Goal: Communication & Community: Answer question/provide support

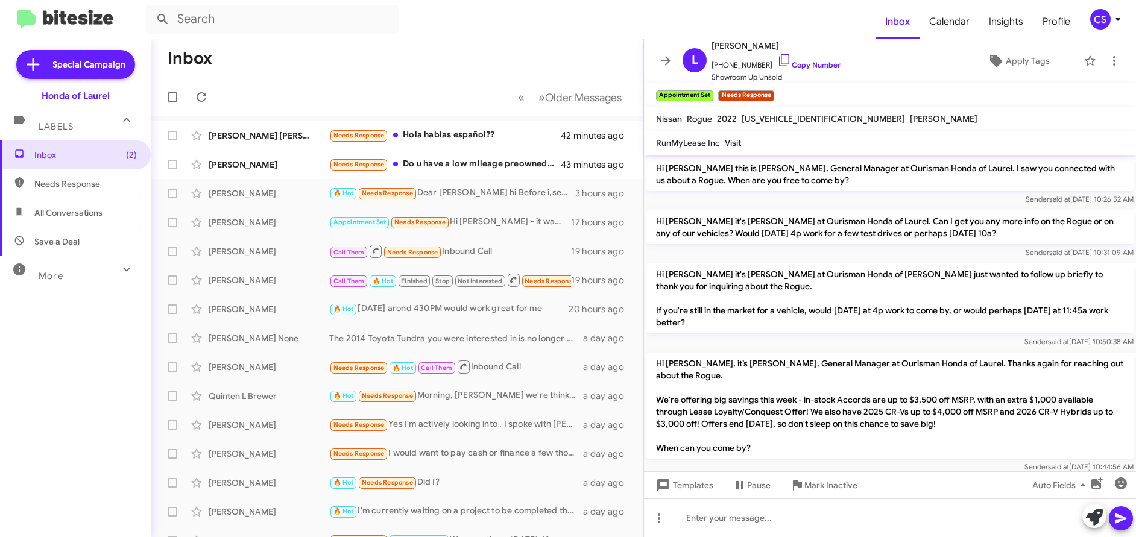
scroll to position [591, 0]
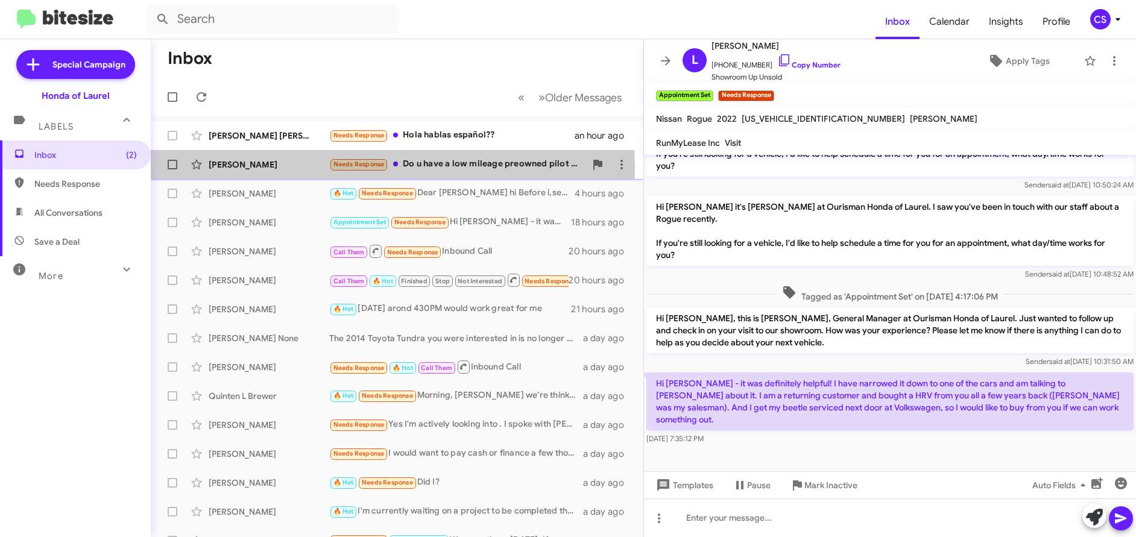
click at [241, 167] on div "[PERSON_NAME]" at bounding box center [269, 165] width 121 height 12
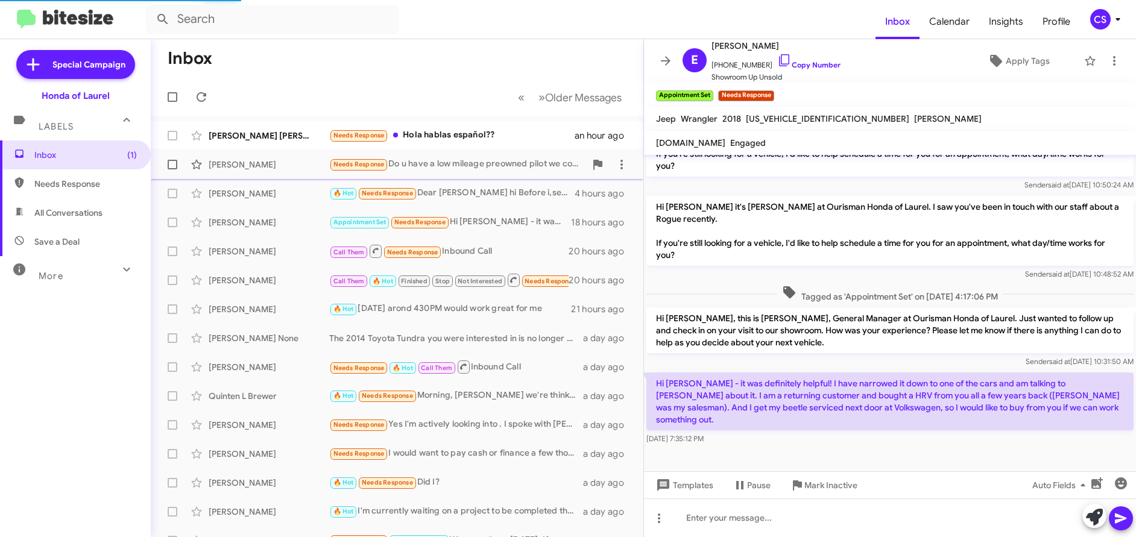
scroll to position [1100, 0]
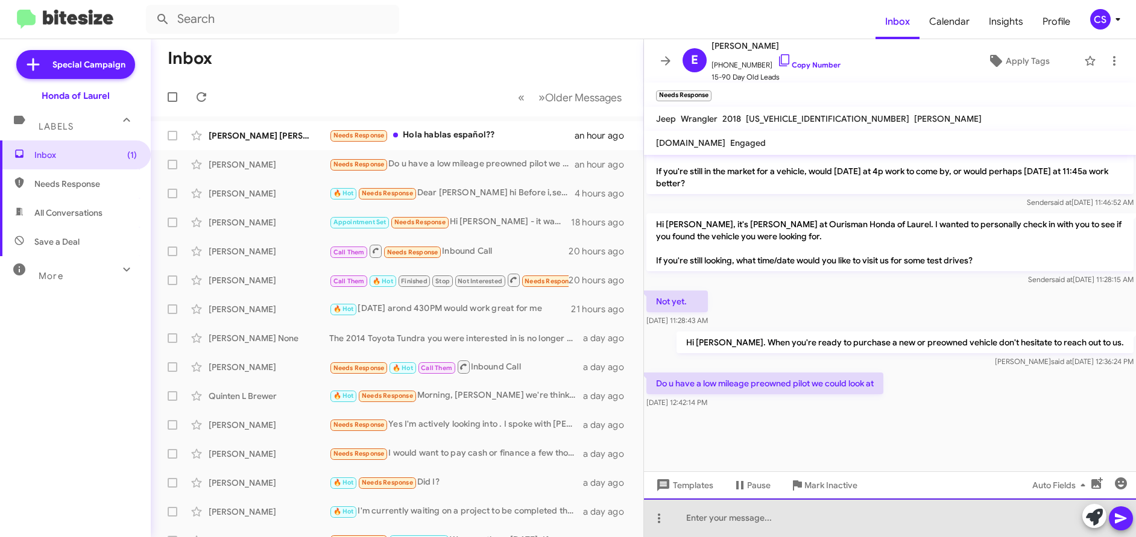
click at [699, 515] on div at bounding box center [890, 518] width 492 height 39
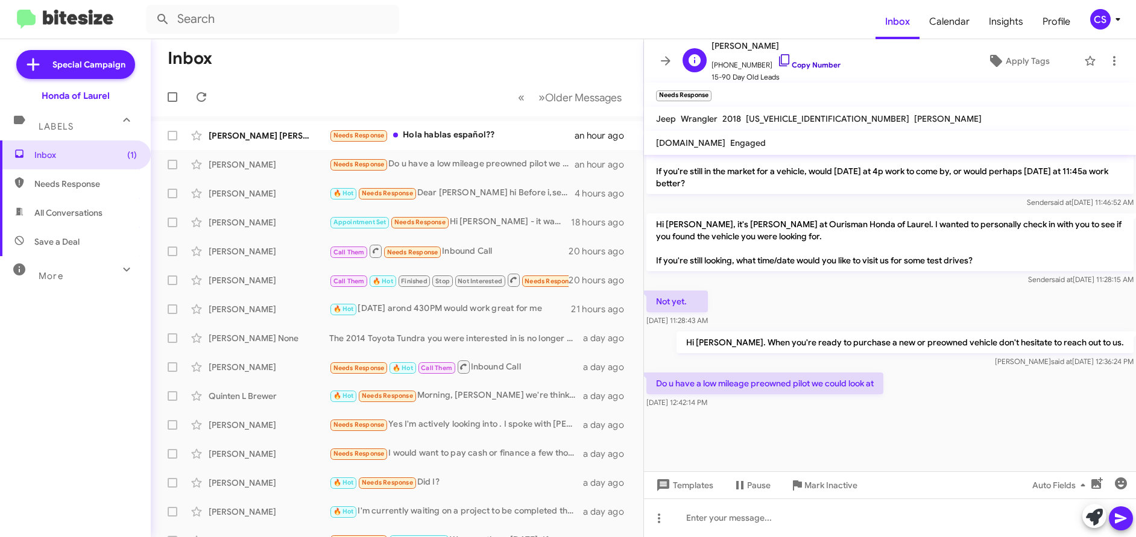
click at [808, 65] on link "Copy Number" at bounding box center [808, 64] width 63 height 9
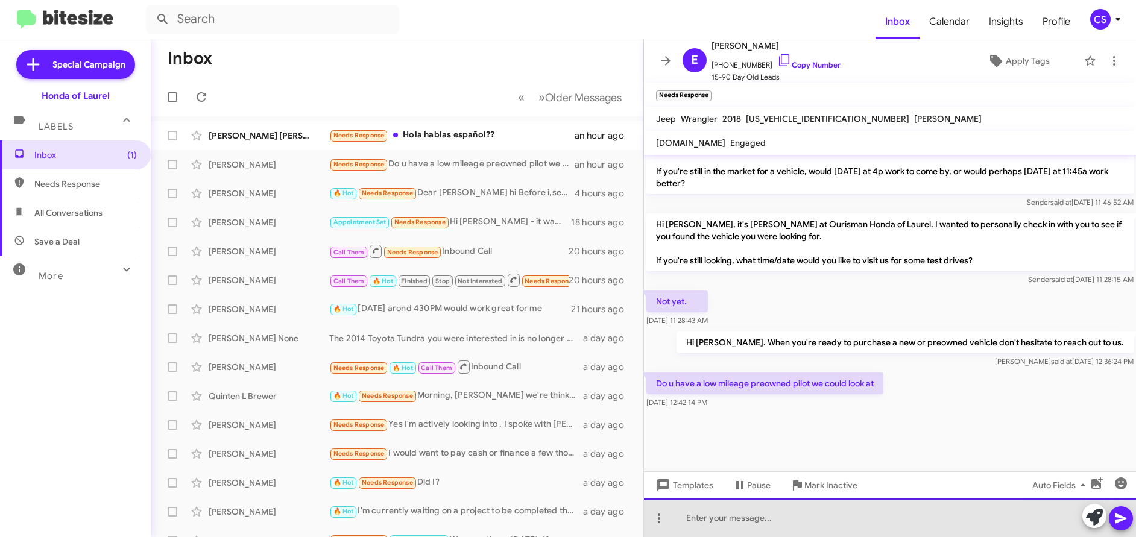
click at [695, 521] on div at bounding box center [890, 518] width 492 height 39
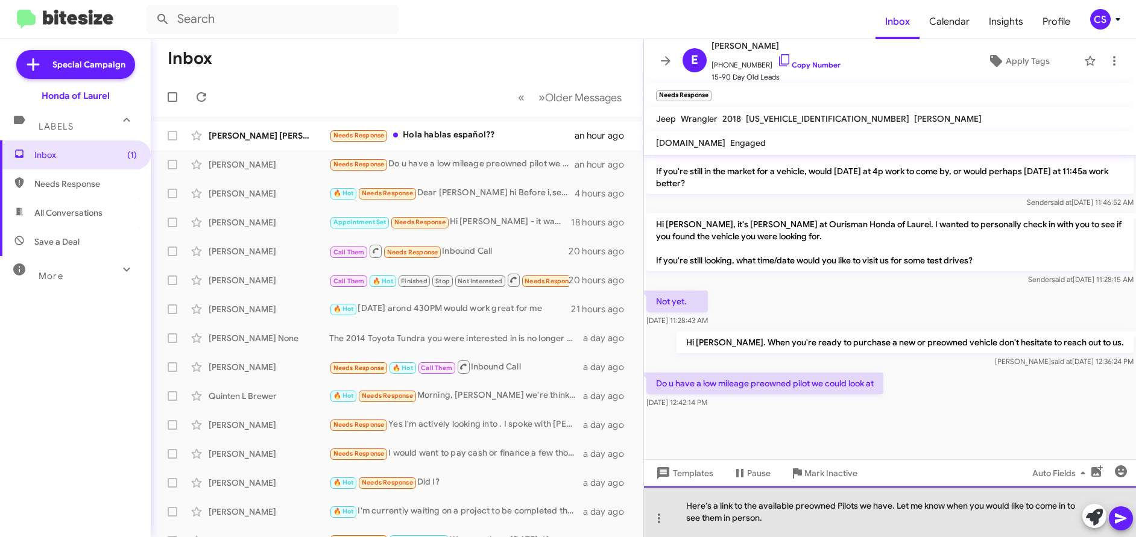
click at [798, 524] on div "Here's a link to the available preowned Pilots we have. Let me know when you wo…" at bounding box center [890, 512] width 492 height 51
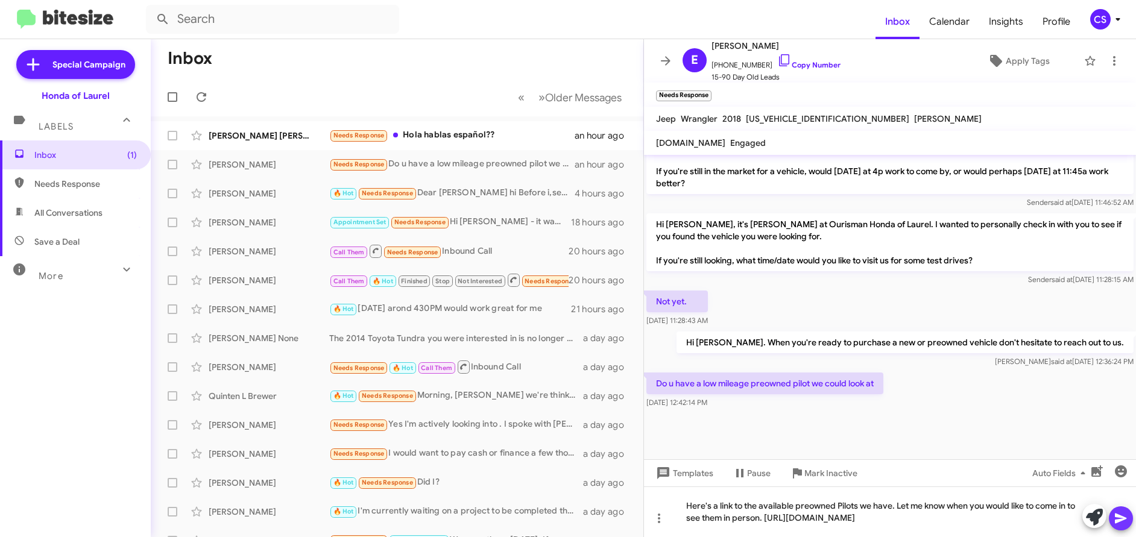
click at [1123, 521] on icon at bounding box center [1120, 519] width 11 height 10
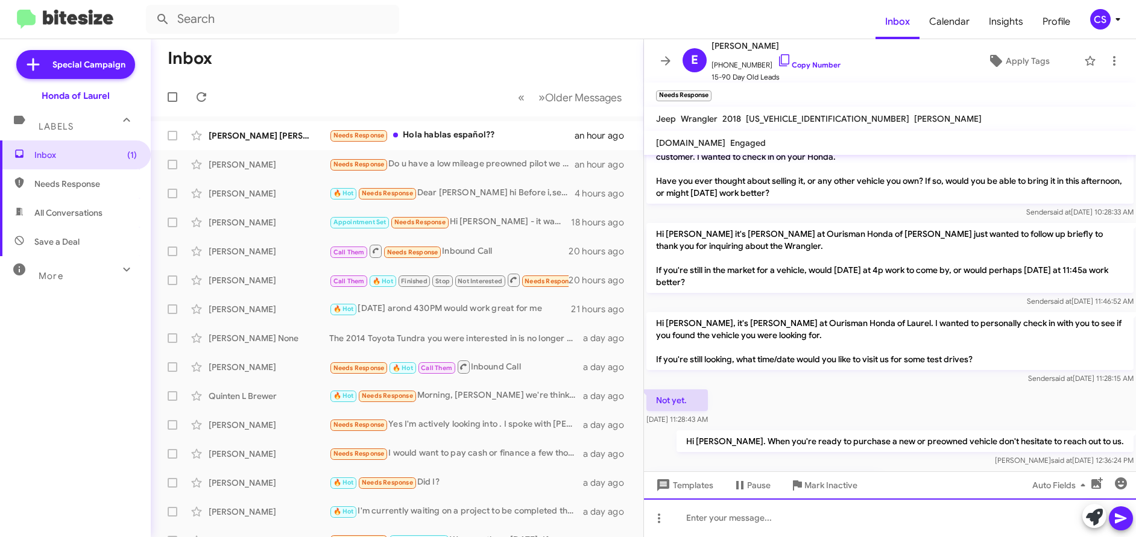
scroll to position [1361, 0]
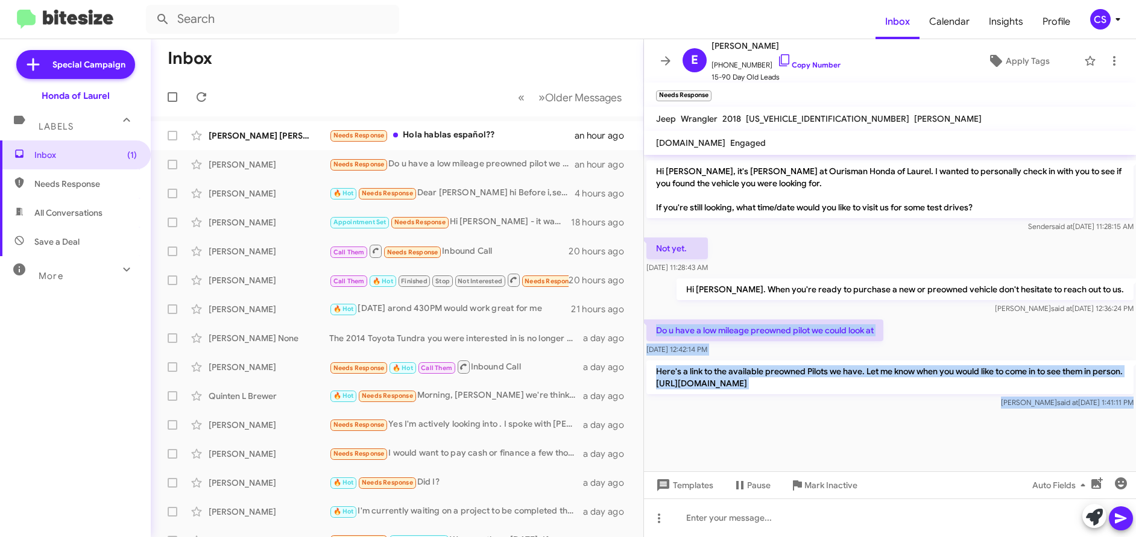
drag, startPoint x: 654, startPoint y: 318, endPoint x: 888, endPoint y: 439, distance: 263.8
click at [888, 439] on cdk-virtual-scroll-viewport "Hi [PERSON_NAME] this is [PERSON_NAME], General Manager at Ourisman Honda of La…" at bounding box center [890, 313] width 492 height 317
copy div "Do u have a low mileage preowned pilot we could look at [DATE] 12:42:14 PM Here…"
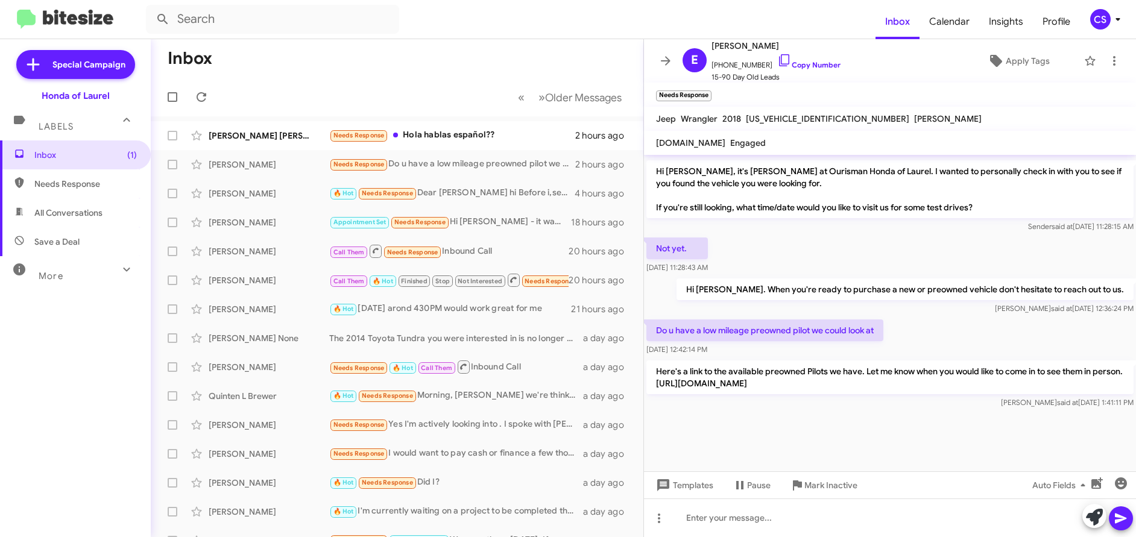
click at [443, 34] on mat-toolbar "Inbox Calendar Insights Profile CS" at bounding box center [568, 19] width 1136 height 39
click at [74, 215] on span "All Conversations" at bounding box center [68, 213] width 68 height 12
type input "in:all-conversations"
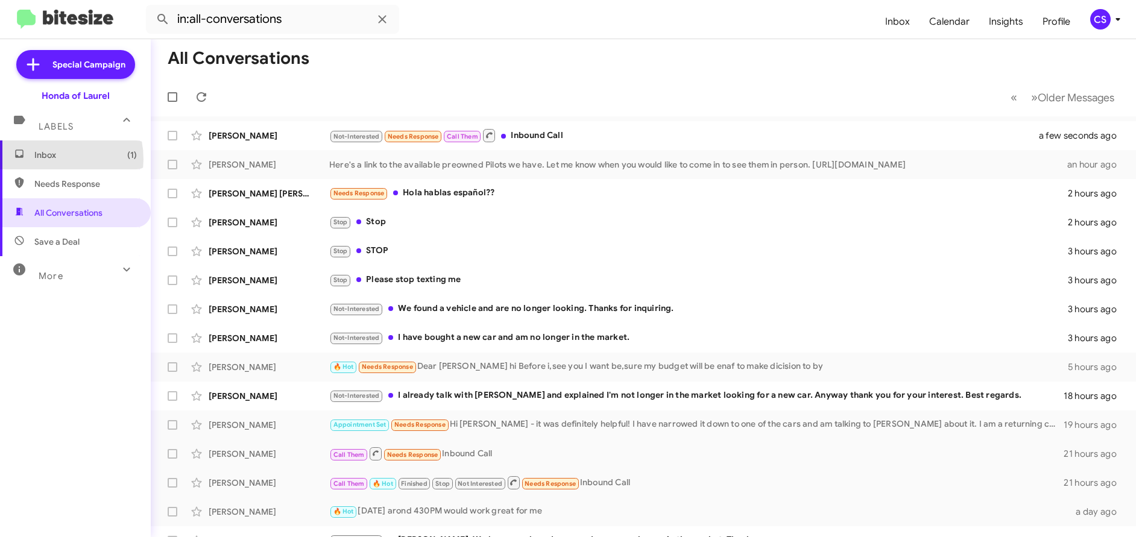
click at [48, 159] on span "Inbox (1)" at bounding box center [85, 155] width 103 height 12
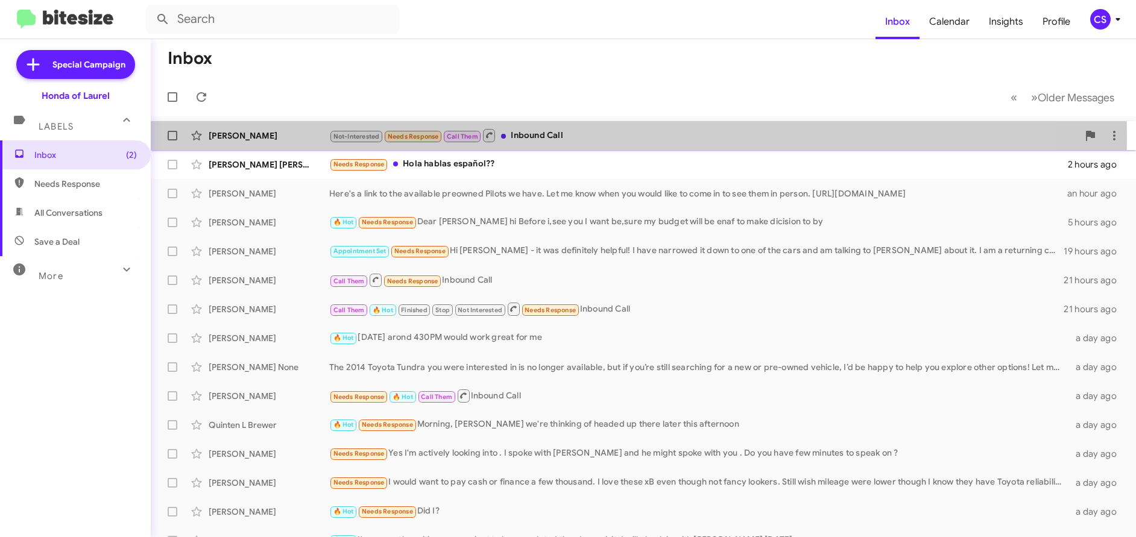
click at [250, 137] on div "[PERSON_NAME]" at bounding box center [269, 136] width 121 height 12
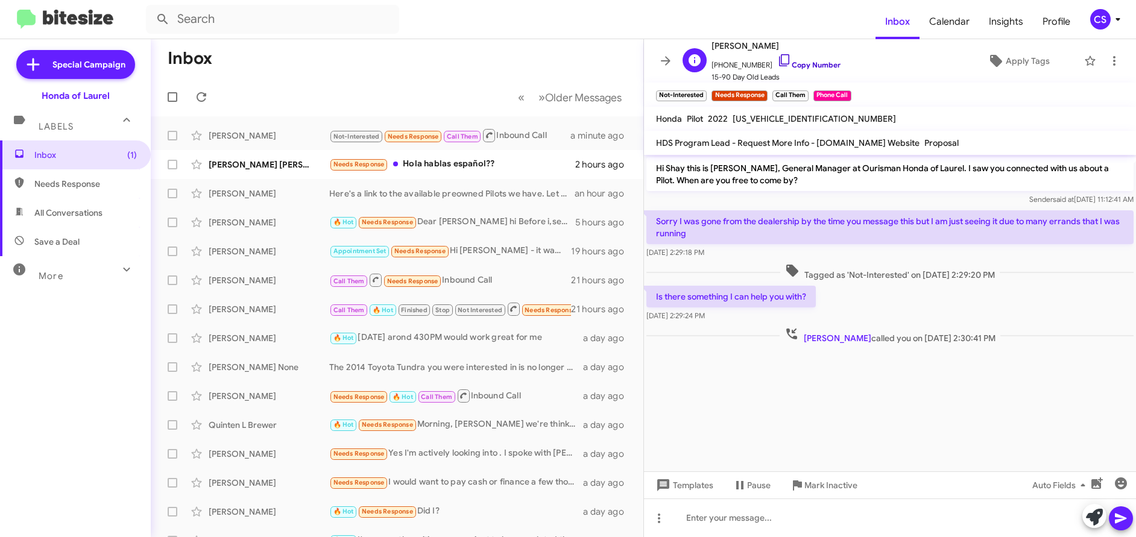
click at [816, 67] on link "Copy Number" at bounding box center [808, 64] width 63 height 9
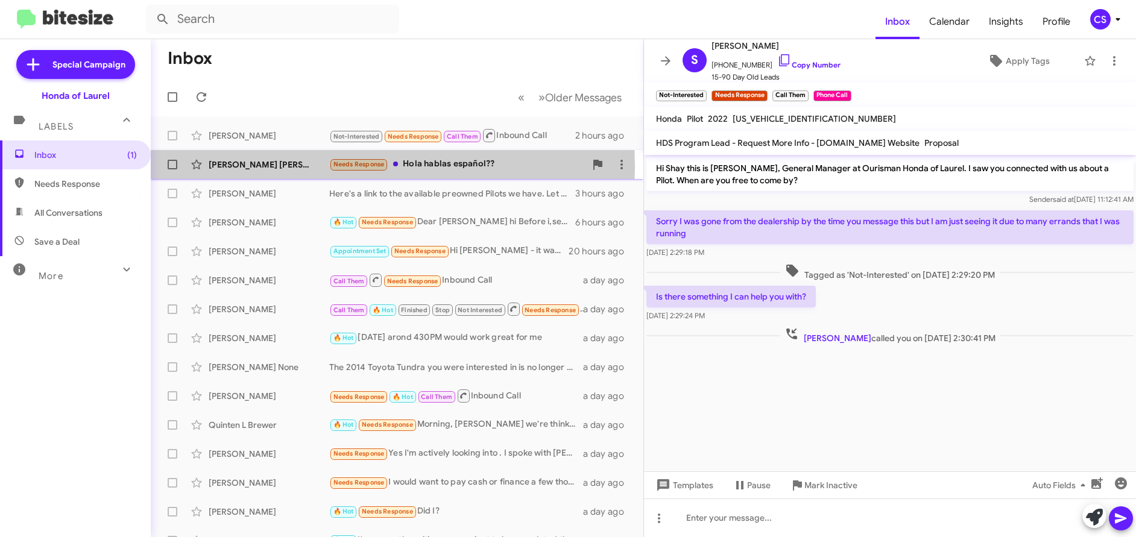
click at [245, 166] on div "[PERSON_NAME] [PERSON_NAME]" at bounding box center [269, 165] width 121 height 12
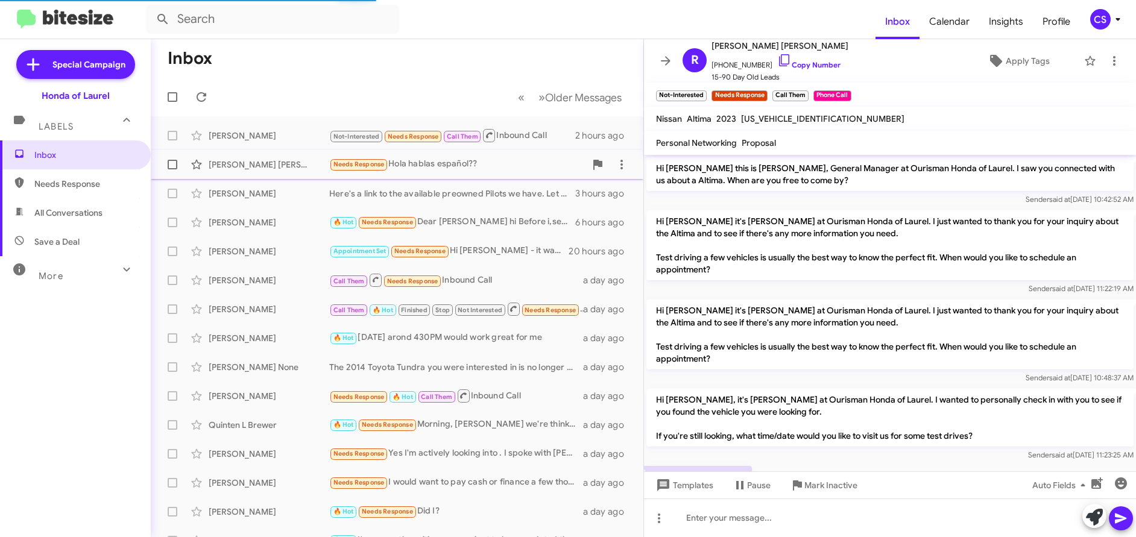
scroll to position [48, 0]
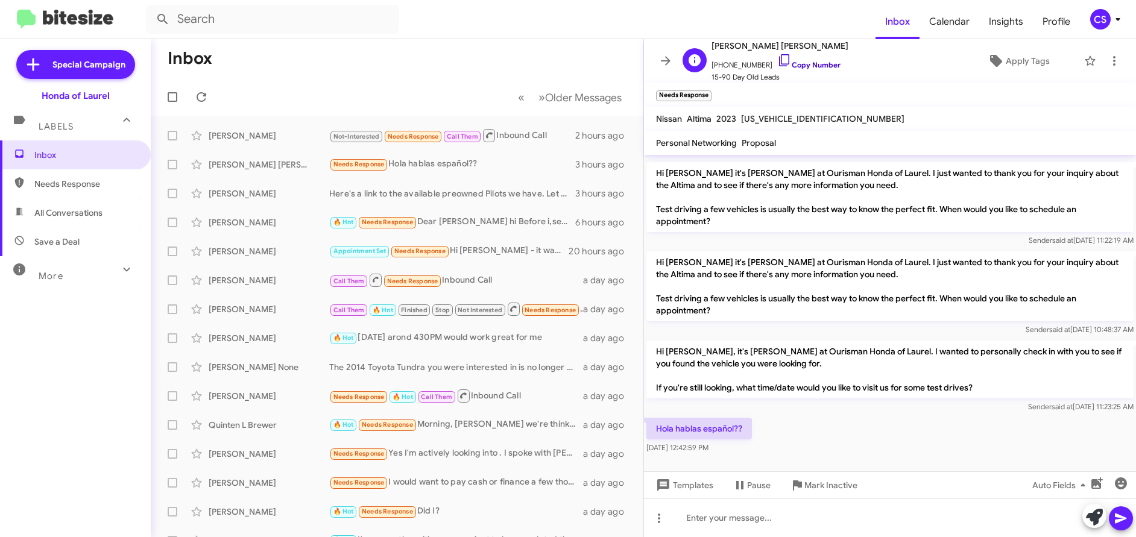
click at [800, 66] on link "Copy Number" at bounding box center [808, 64] width 63 height 9
click at [1116, 17] on icon at bounding box center [1118, 19] width 14 height 14
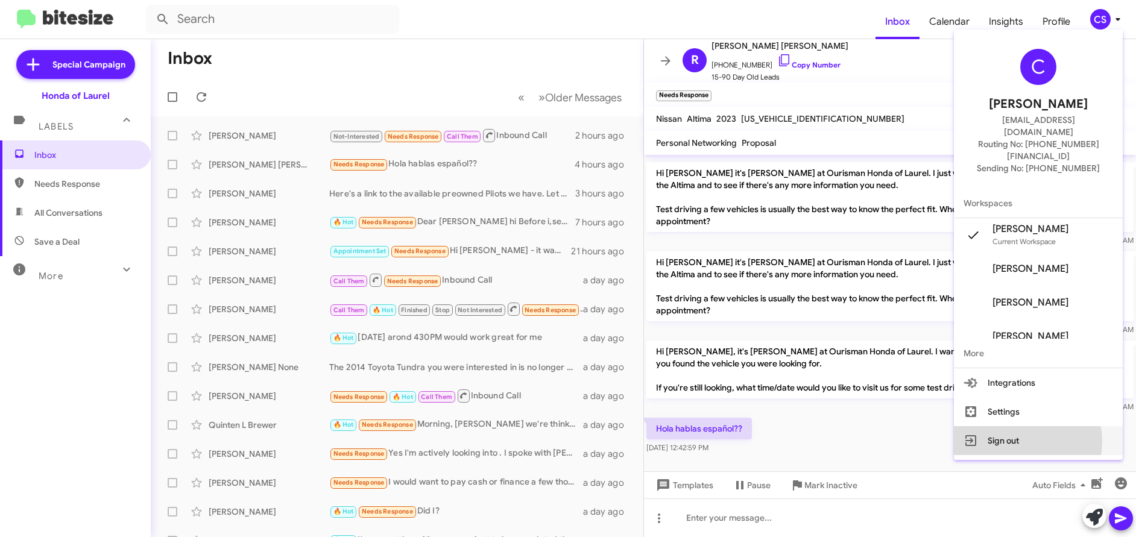
click at [1033, 426] on button "Sign out" at bounding box center [1038, 440] width 169 height 29
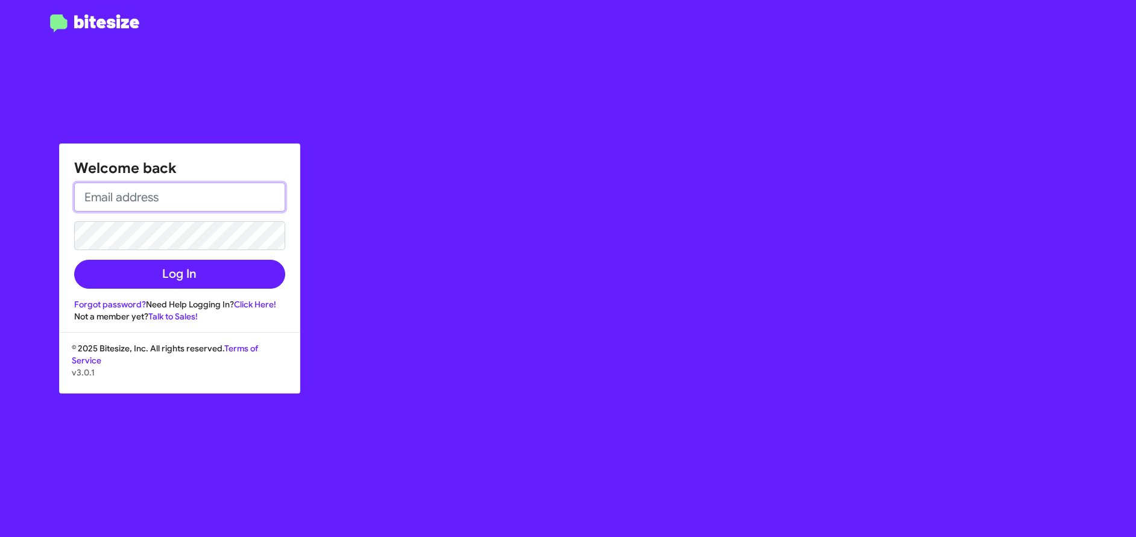
type input "[EMAIL_ADDRESS][DOMAIN_NAME]"
